Goal: Information Seeking & Learning: Learn about a topic

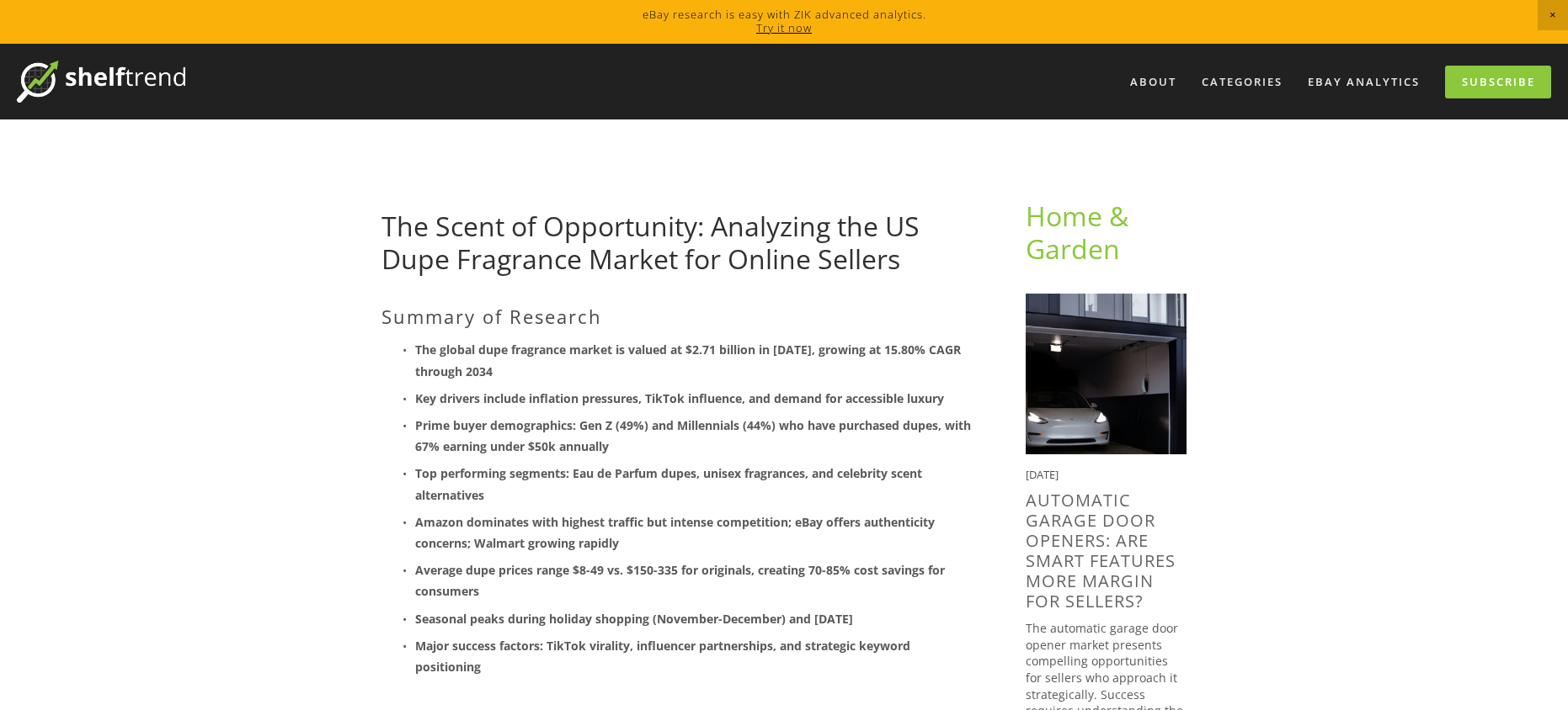
click at [694, 404] on strong "Key drivers include inflation pressures, TikTok influence, and demand for acces…" at bounding box center [679, 398] width 529 height 16
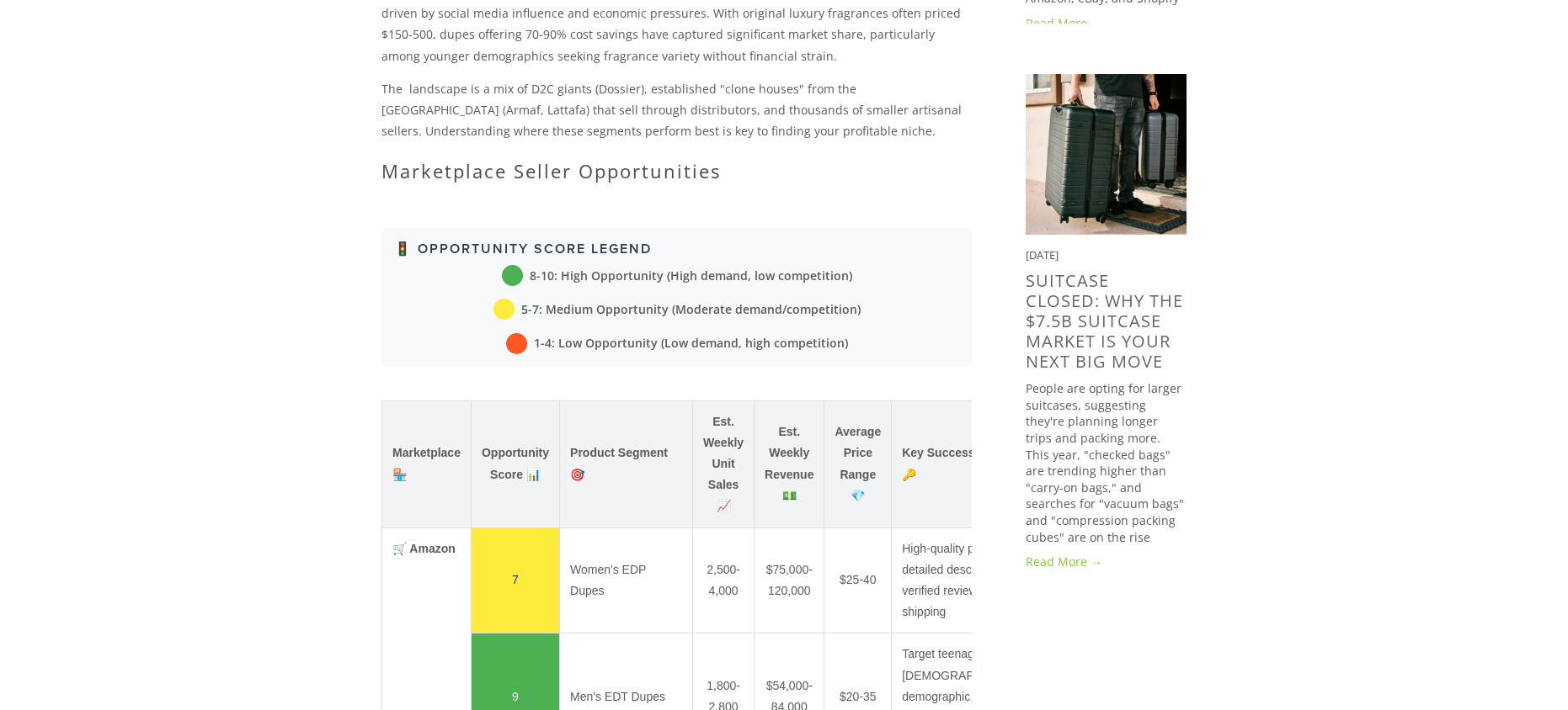
scroll to position [1430, 0]
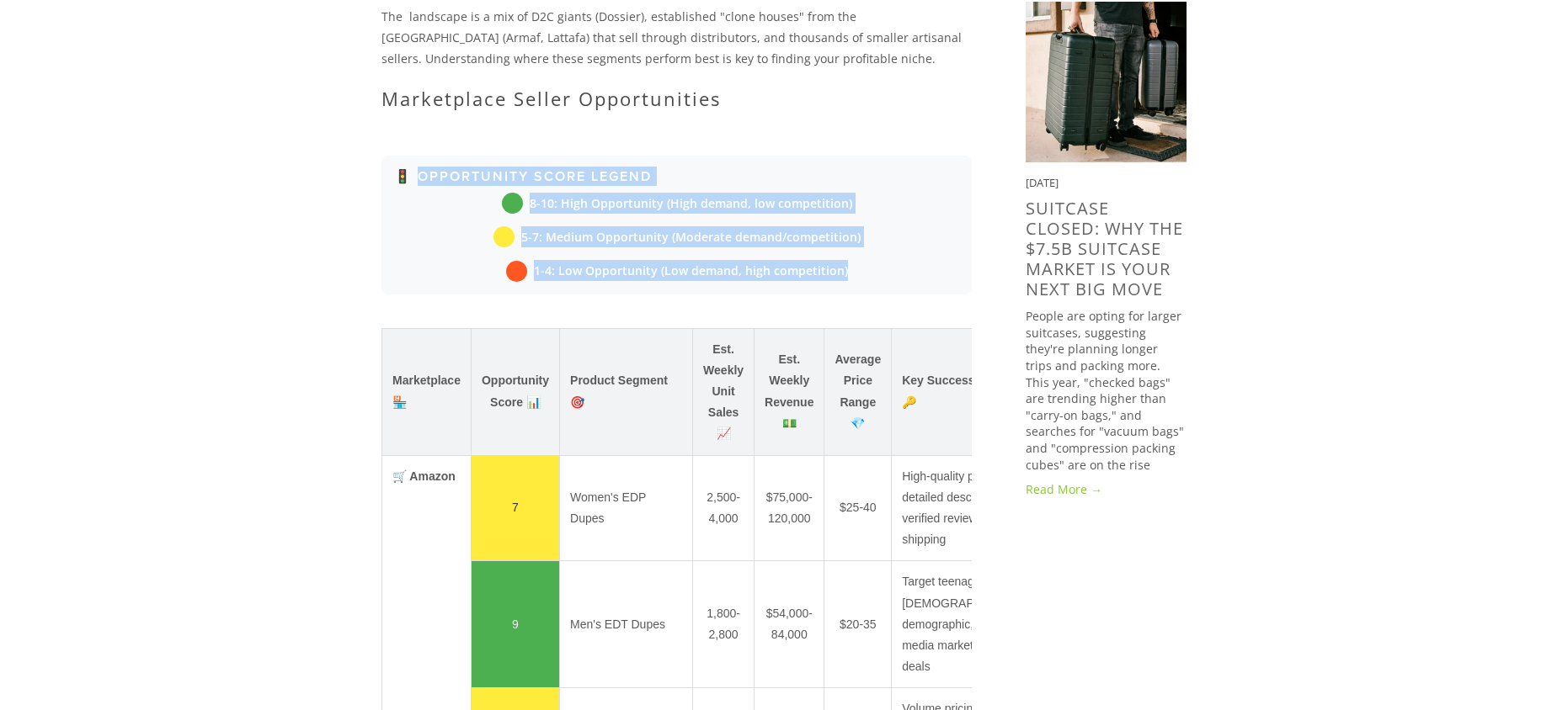
drag, startPoint x: 419, startPoint y: 177, endPoint x: 888, endPoint y: 282, distance: 480.6
click at [888, 282] on div "🚦 Opportunity Score Legend 8-10: High Opportunity (High demand, low competition…" at bounding box center [676, 225] width 590 height 139
drag, startPoint x: 731, startPoint y: 201, endPoint x: 656, endPoint y: 218, distance: 76.9
click at [656, 218] on div "8-10: High Opportunity (High demand, low competition) 5-7: Medium Opportunity (…" at bounding box center [677, 238] width 565 height 90
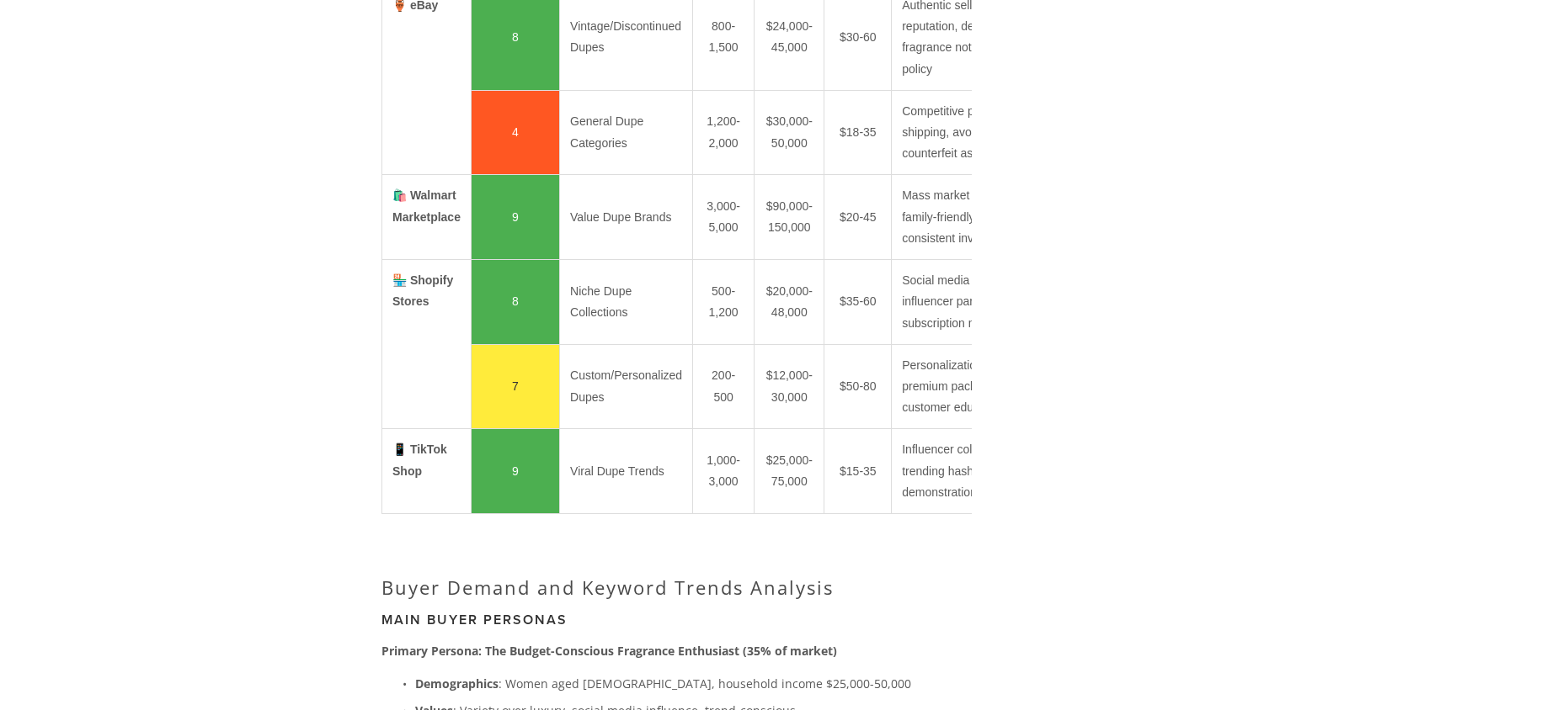
scroll to position [2272, 0]
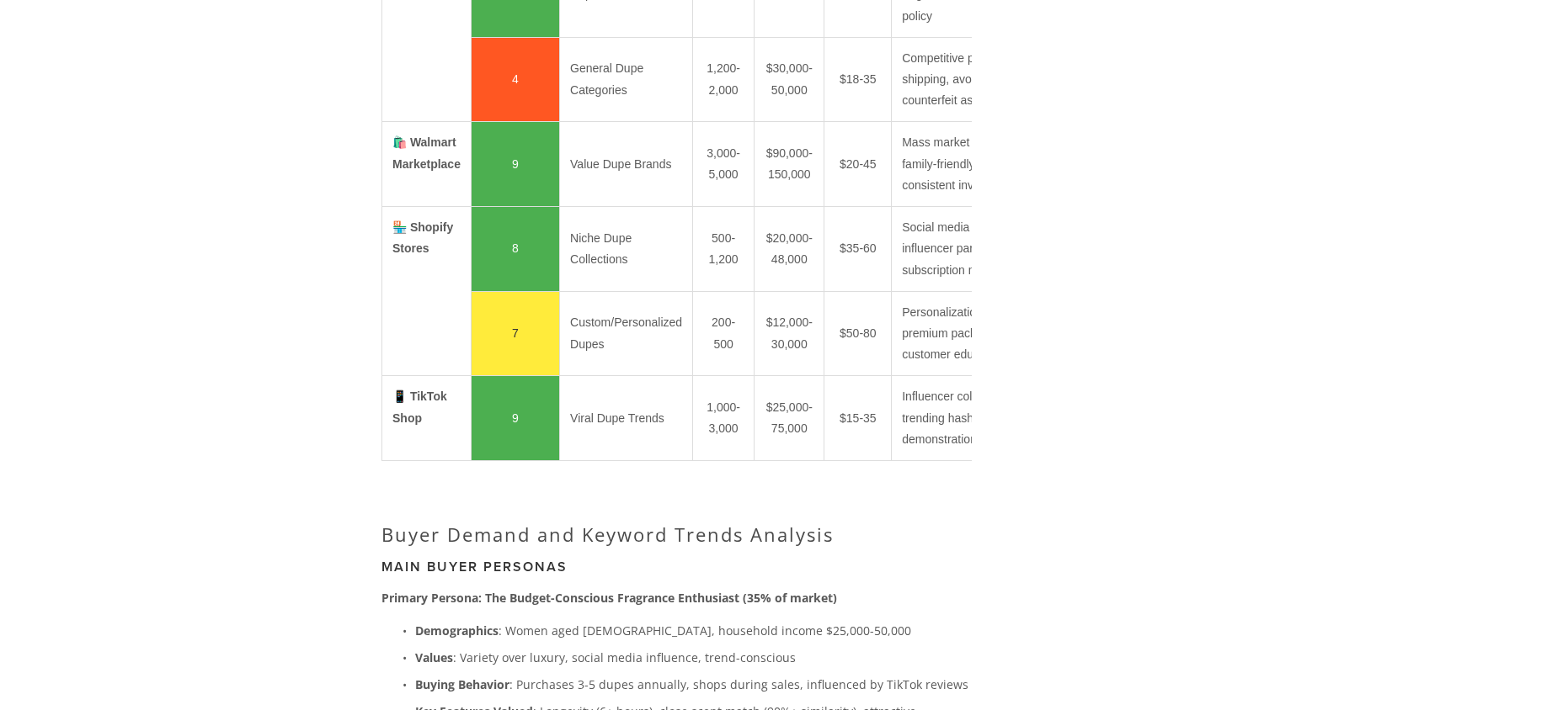
click at [398, 376] on td "🏪 Shopify Stores" at bounding box center [427, 292] width 90 height 170
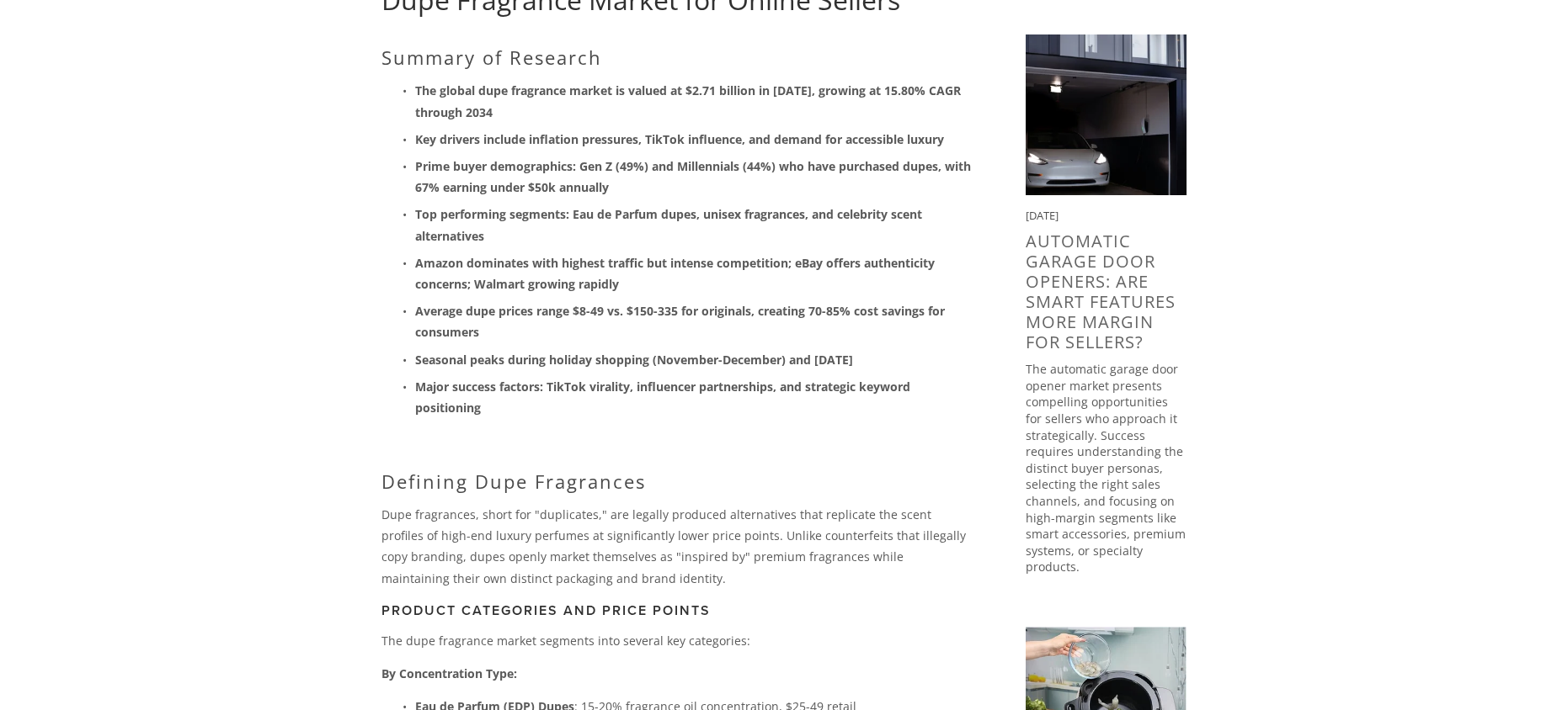
scroll to position [252, 0]
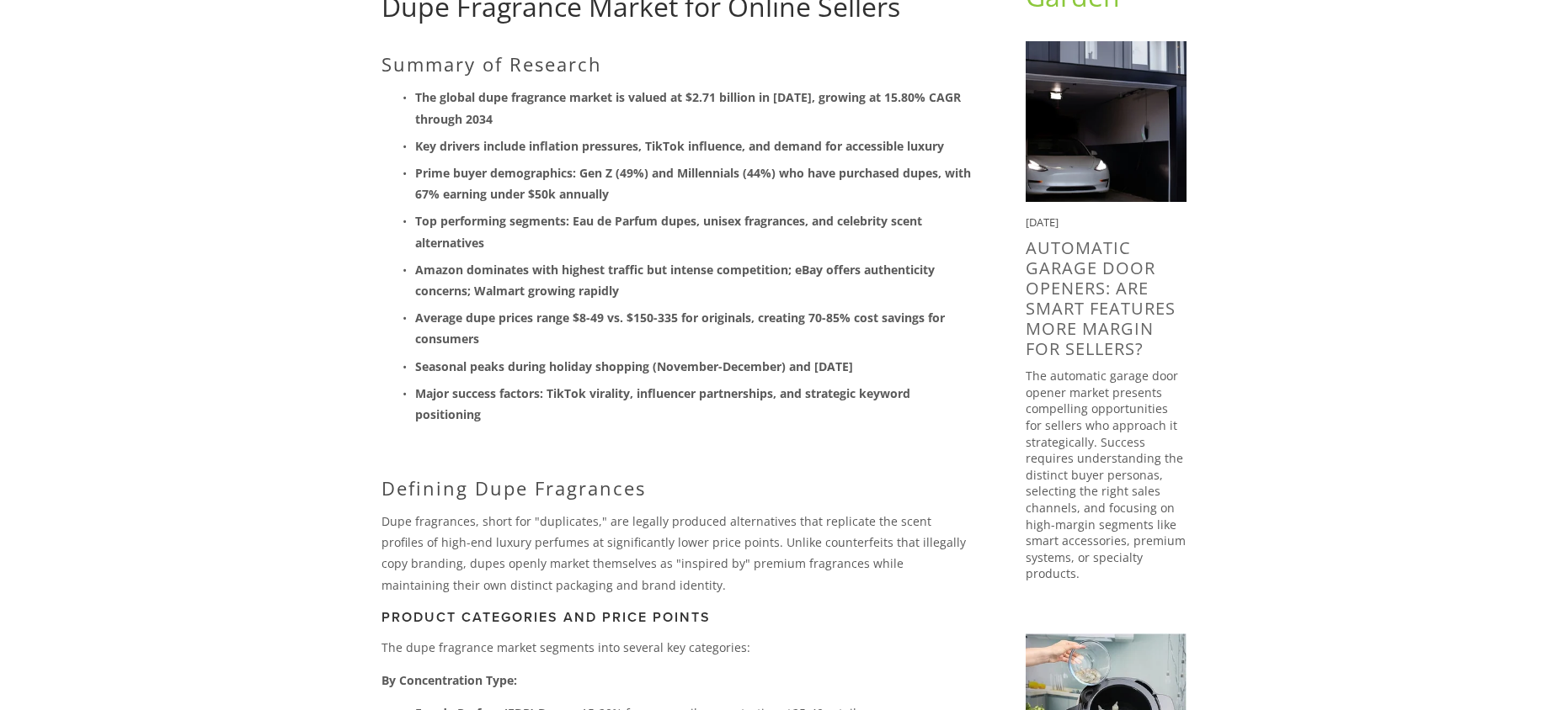
click at [915, 207] on ul "The global dupe fragrance market is valued at $2.71 billion in [DATE], growing …" at bounding box center [676, 256] width 590 height 338
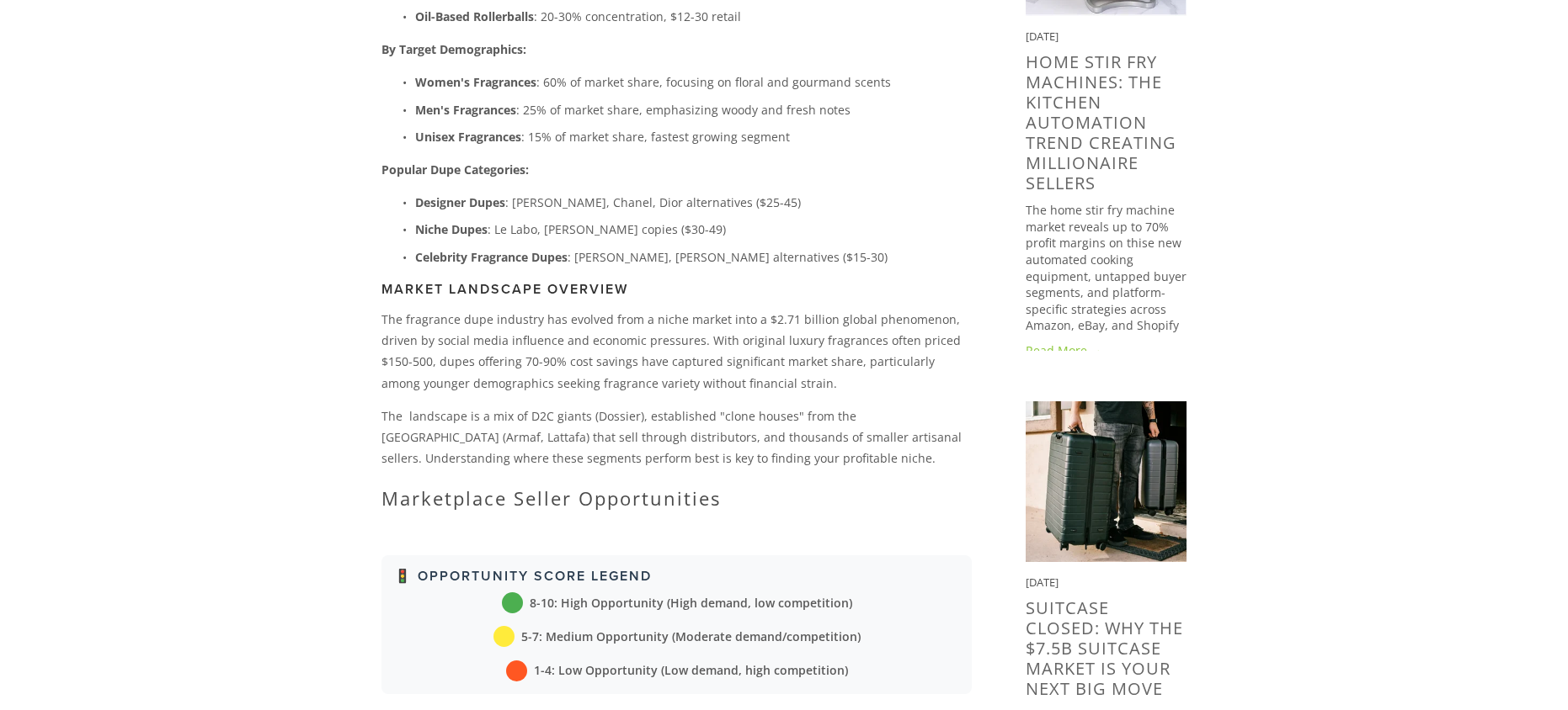
scroll to position [1094, 0]
